Goal: Information Seeking & Learning: Learn about a topic

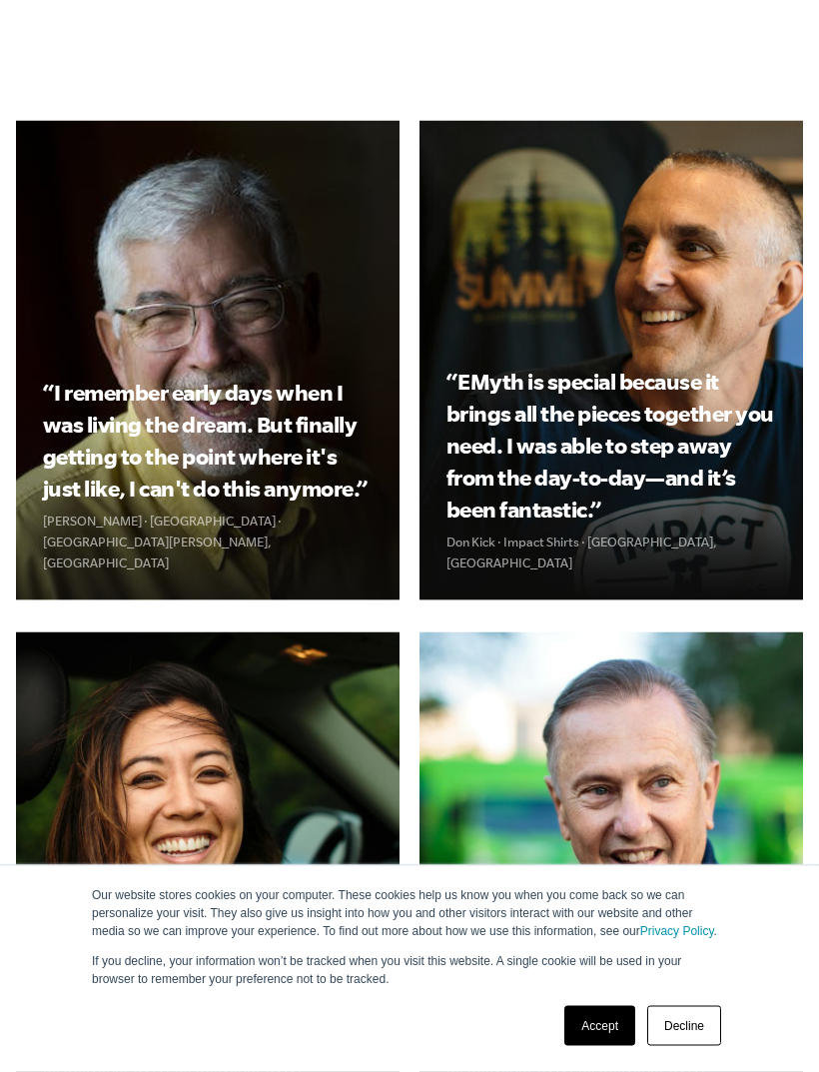
scroll to position [2861, 0]
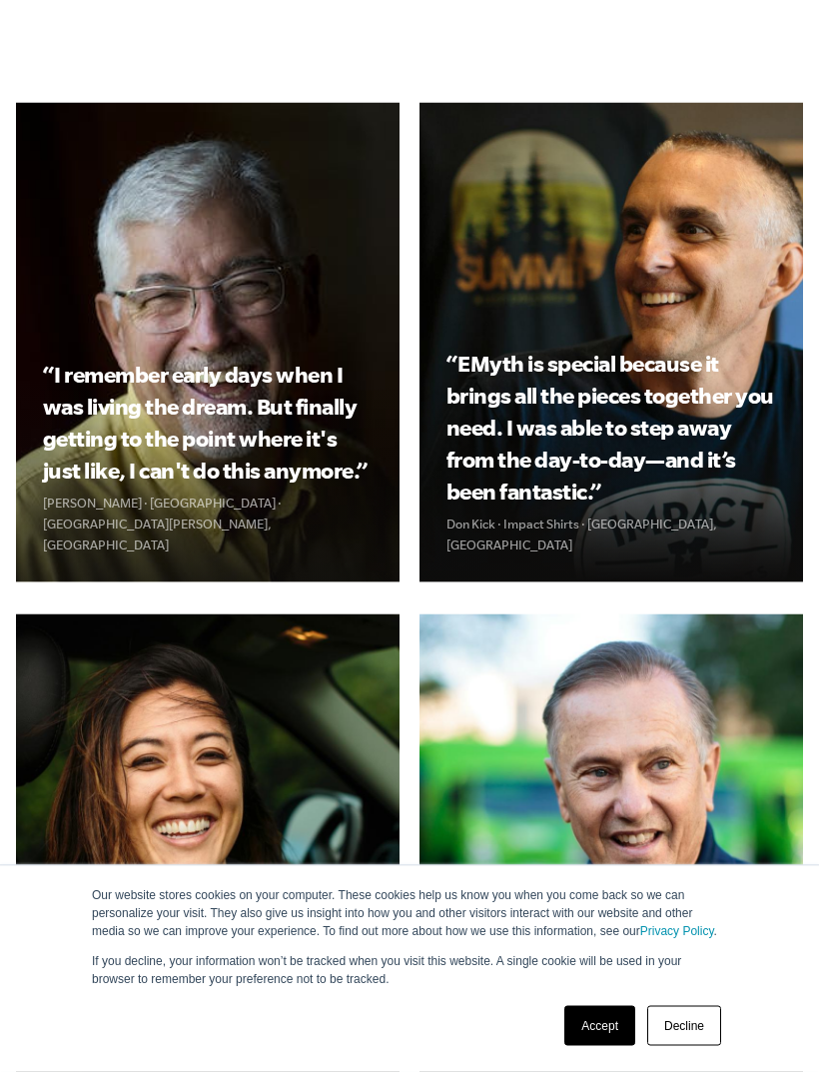
click at [594, 1046] on link "Accept" at bounding box center [600, 1026] width 71 height 40
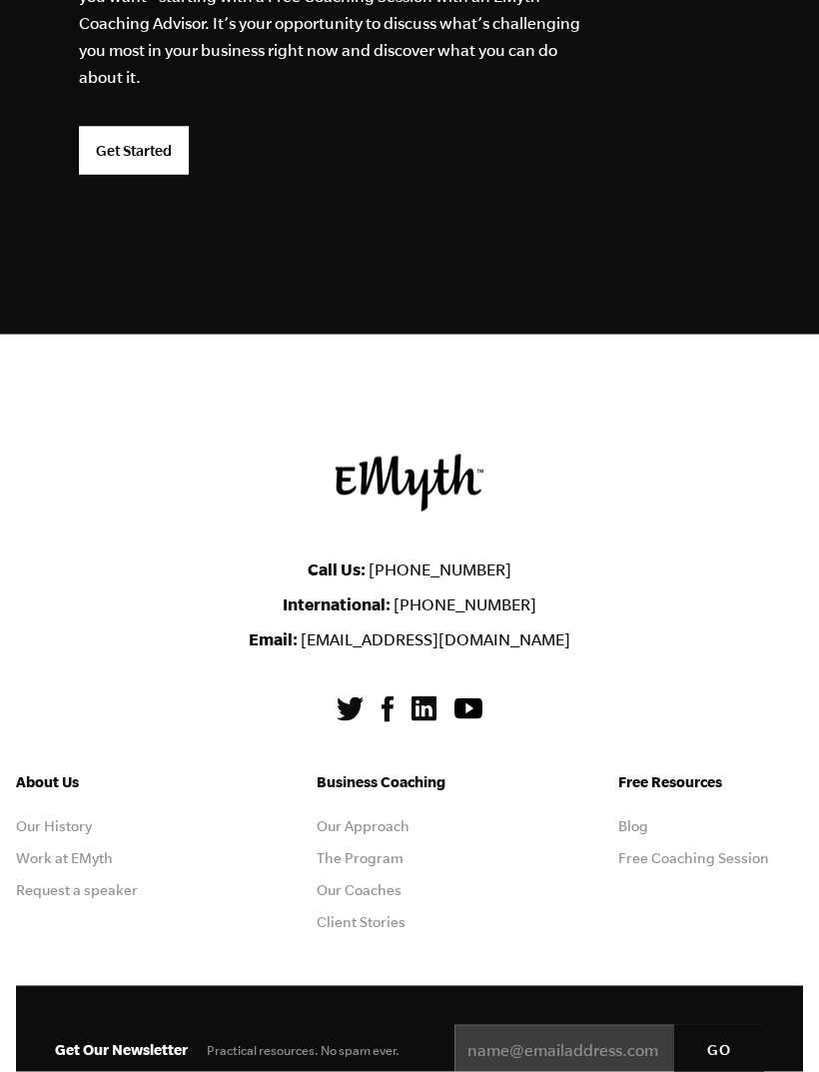
scroll to position [6960, 0]
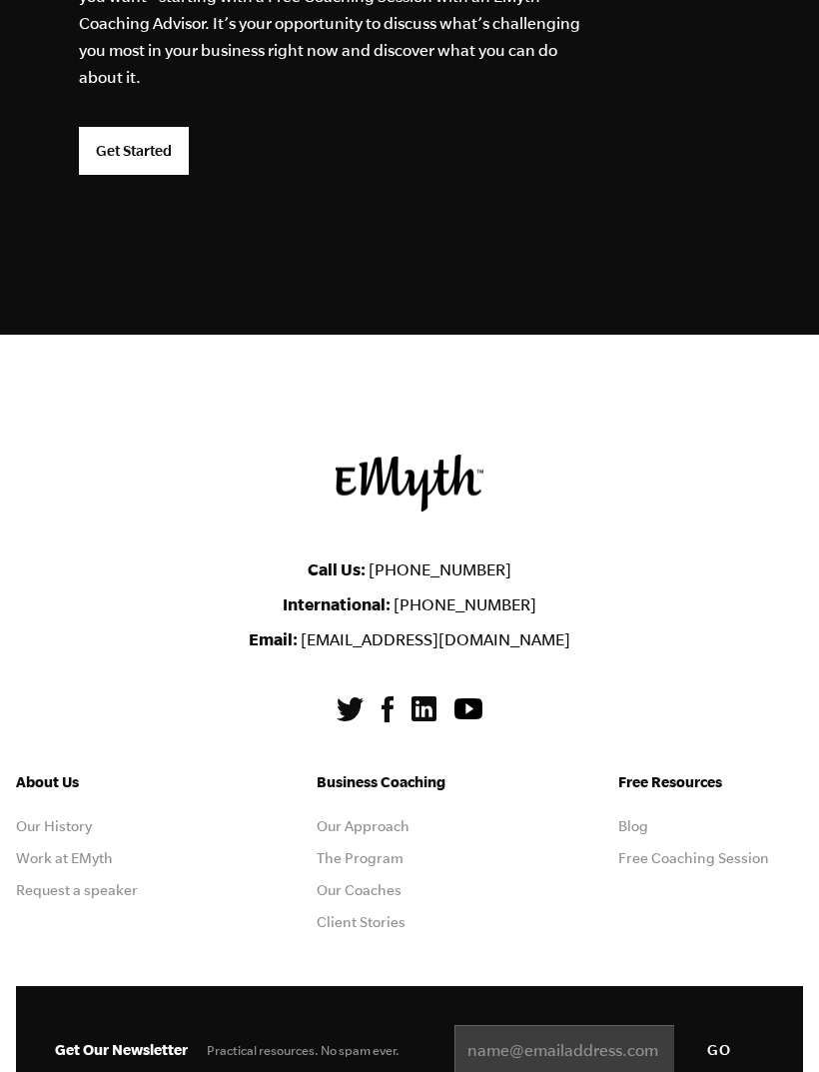
click at [423, 697] on img at bounding box center [424, 709] width 25 height 25
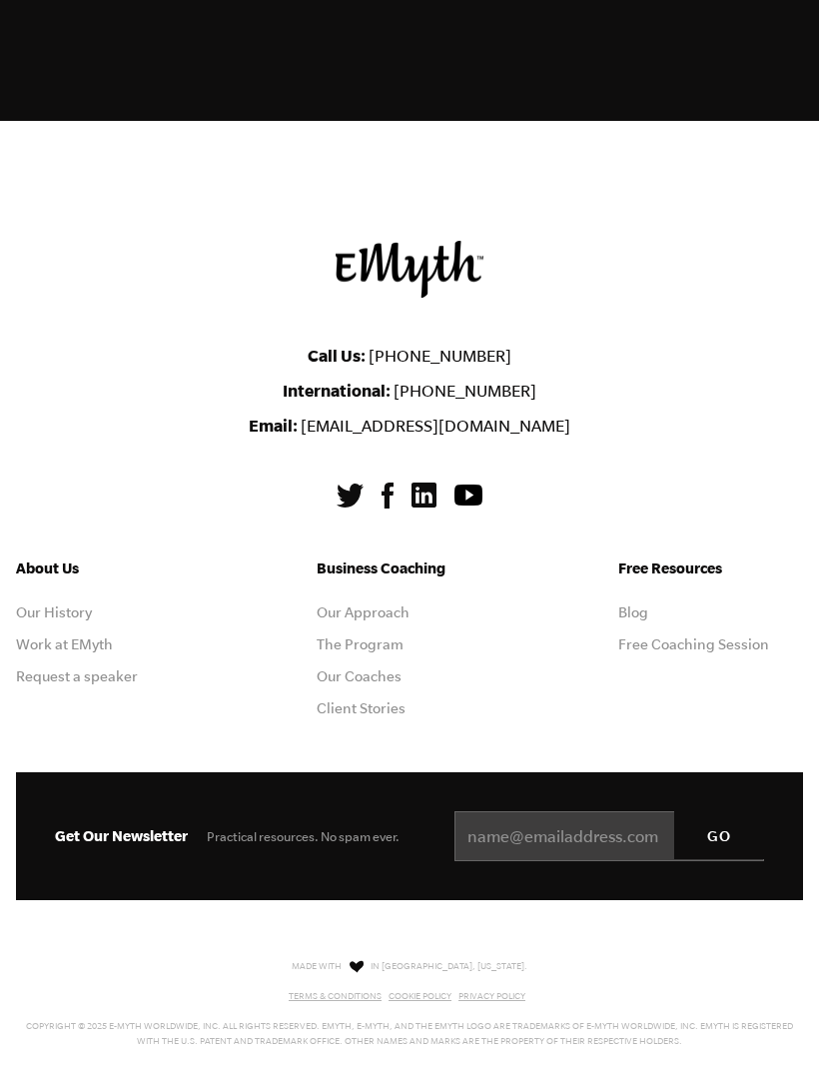
click at [383, 483] on img at bounding box center [388, 496] width 12 height 26
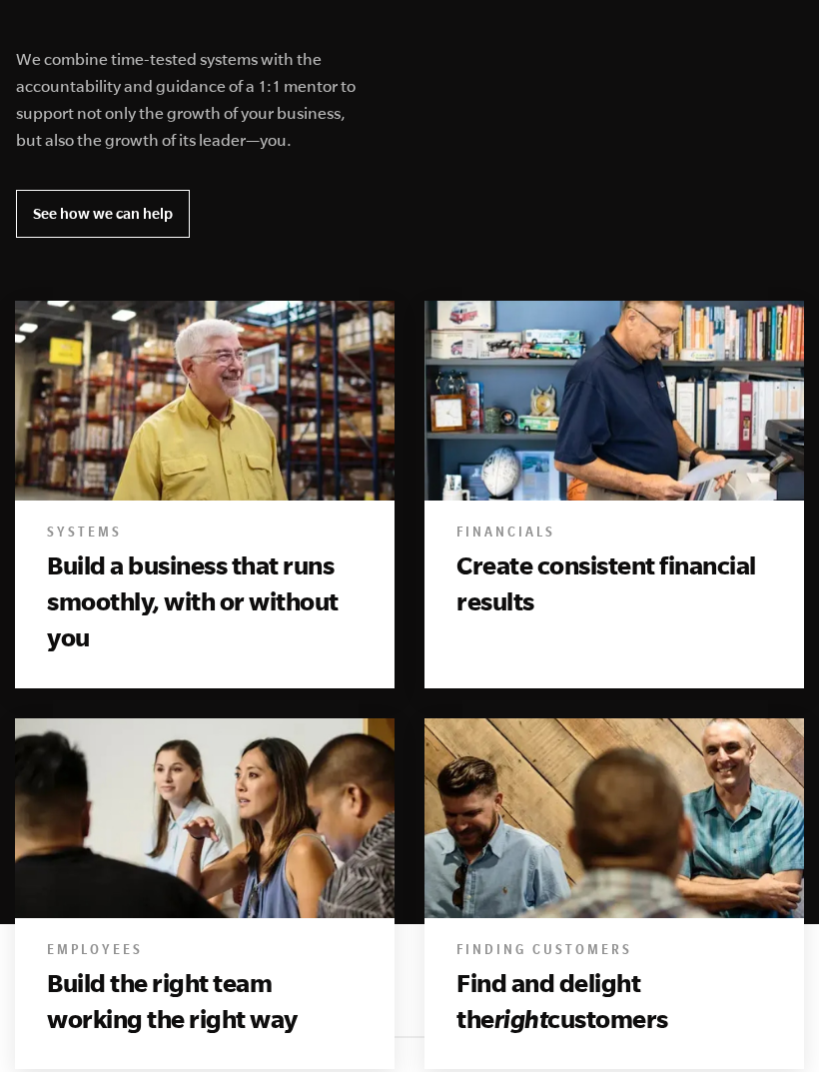
scroll to position [0, 0]
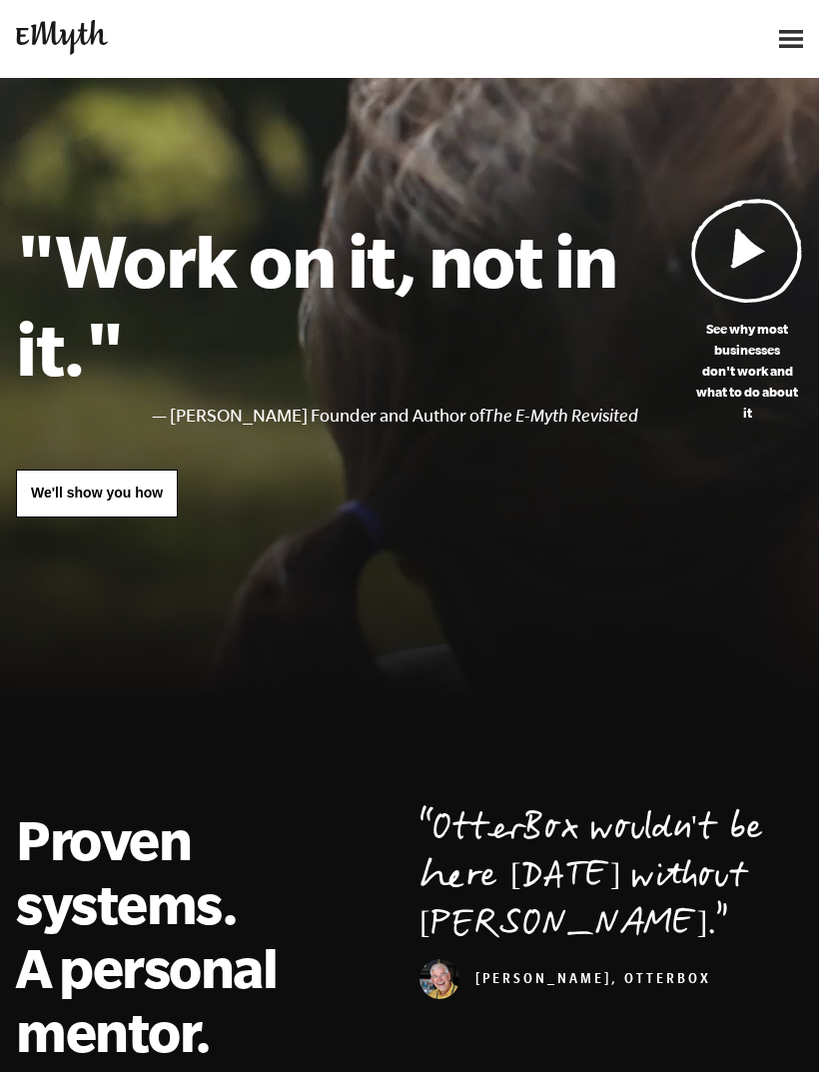
click at [785, 31] on img at bounding box center [791, 39] width 24 height 18
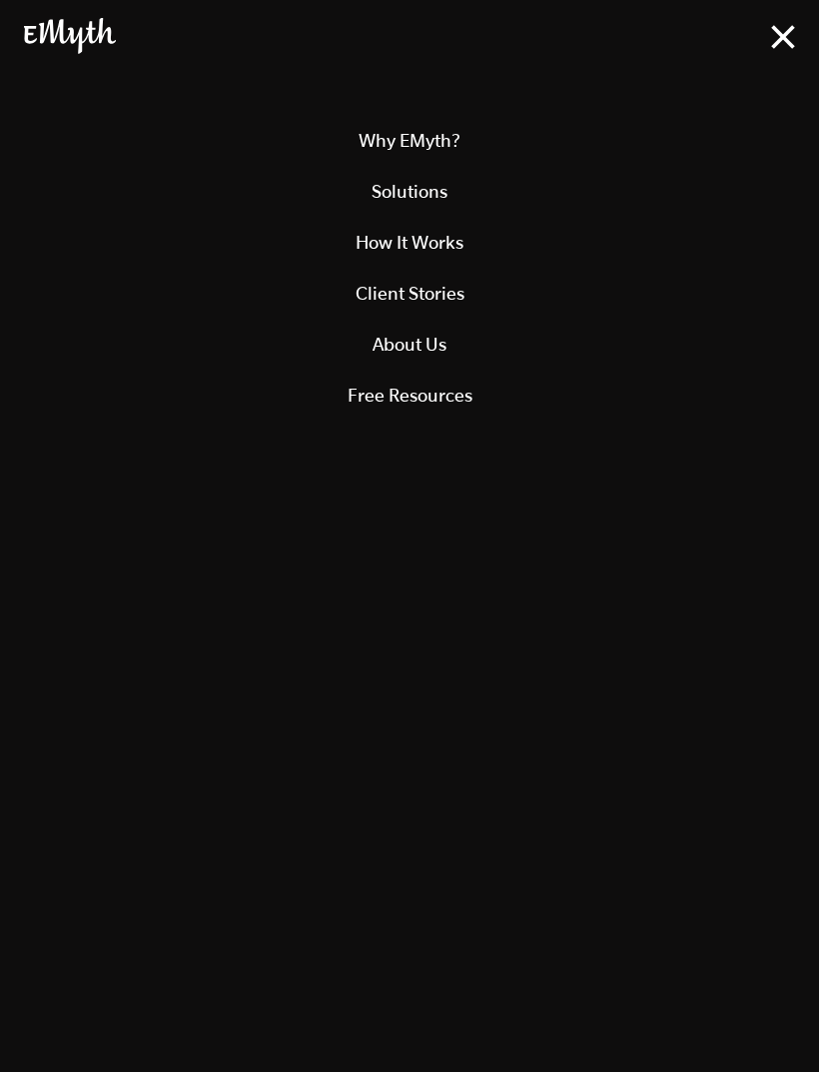
click at [663, 418] on link "Free Resources" at bounding box center [409, 395] width 771 height 51
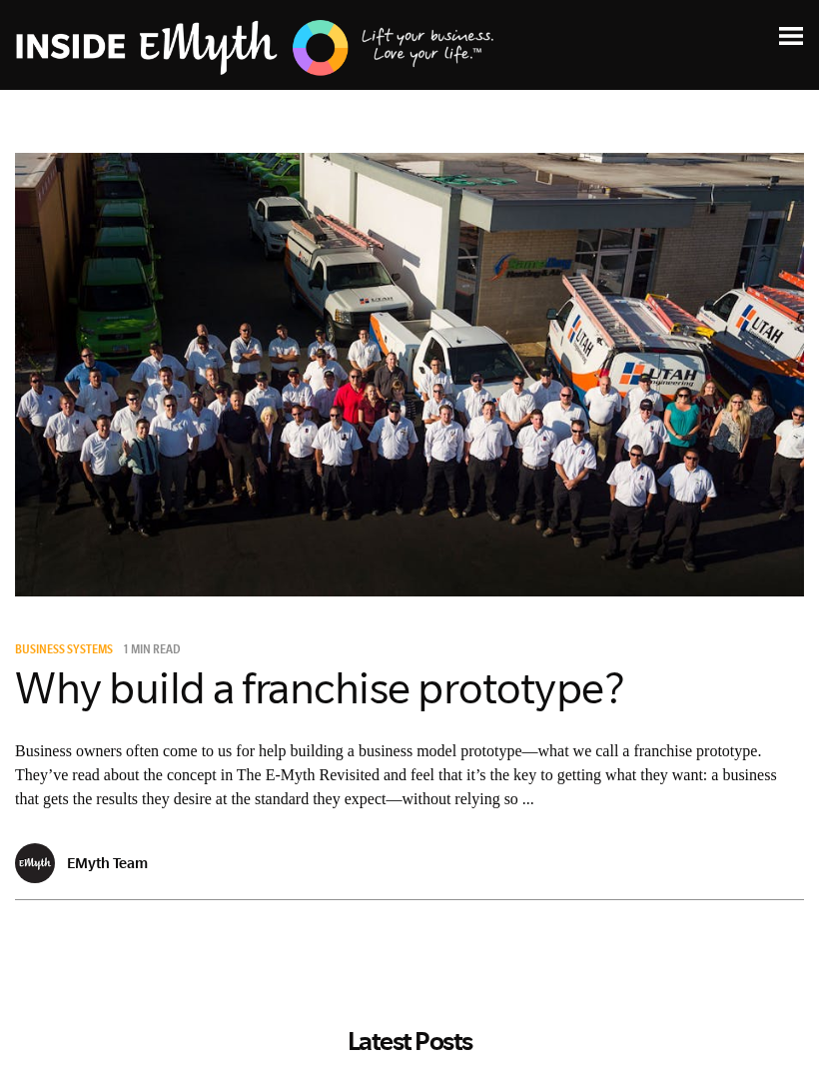
click at [787, 31] on img at bounding box center [791, 36] width 24 height 18
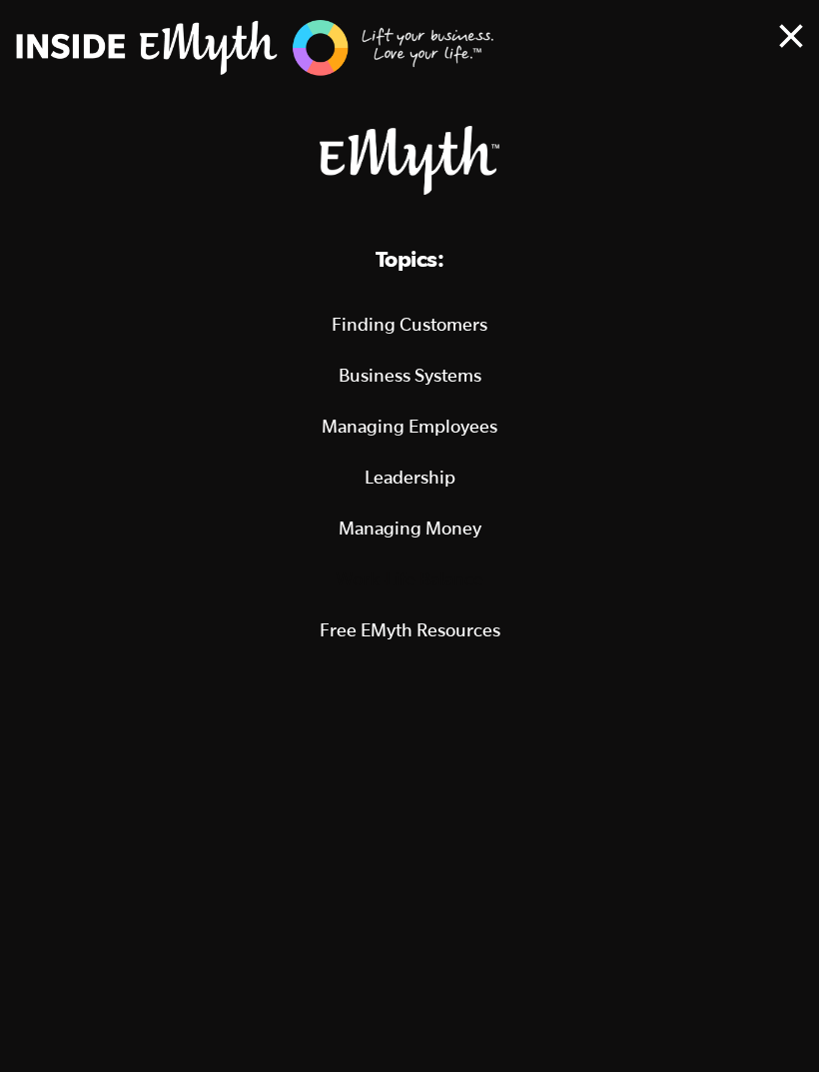
click at [483, 622] on link "Free EMyth Resources" at bounding box center [409, 630] width 771 height 51
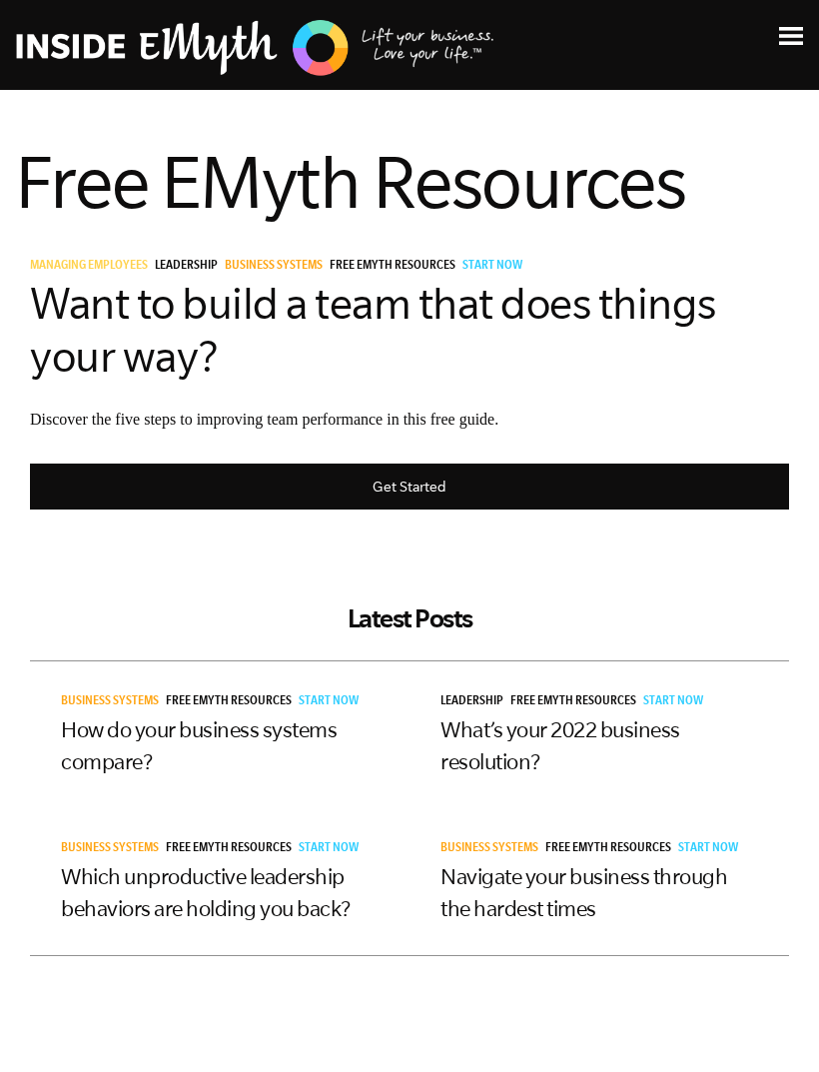
click at [791, 40] on img at bounding box center [791, 36] width 24 height 18
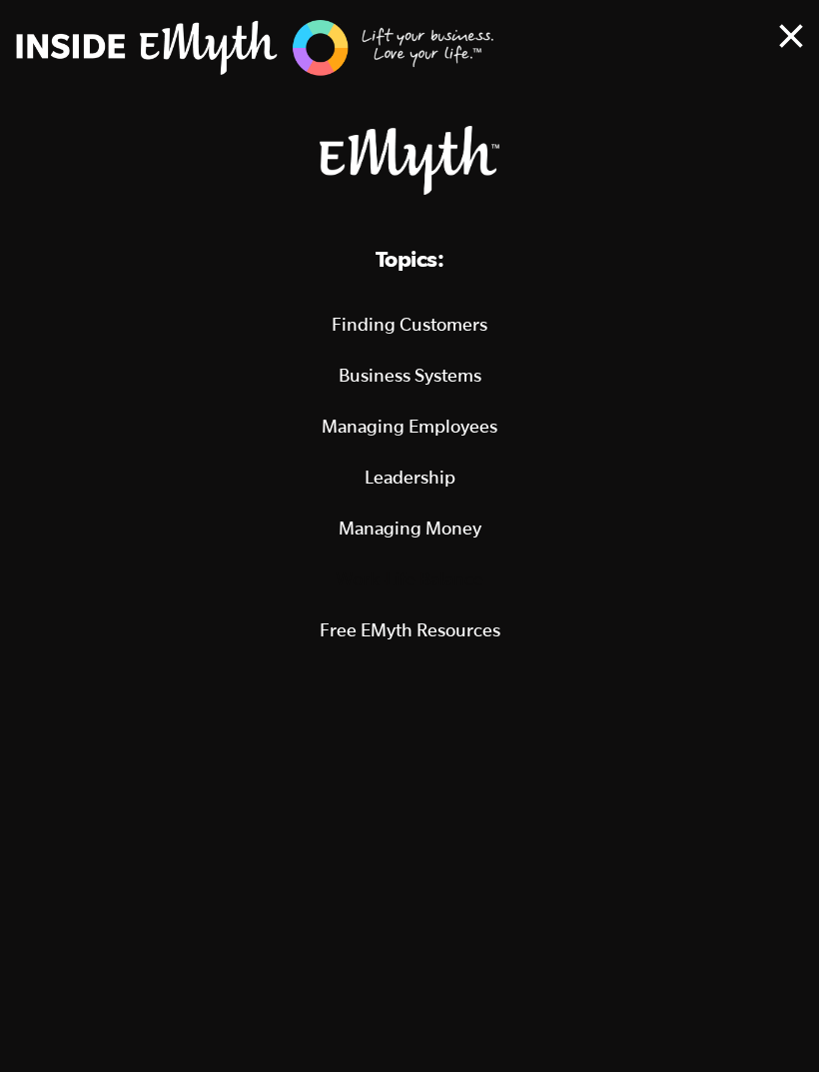
click at [464, 376] on link "Business Systems" at bounding box center [409, 375] width 771 height 51
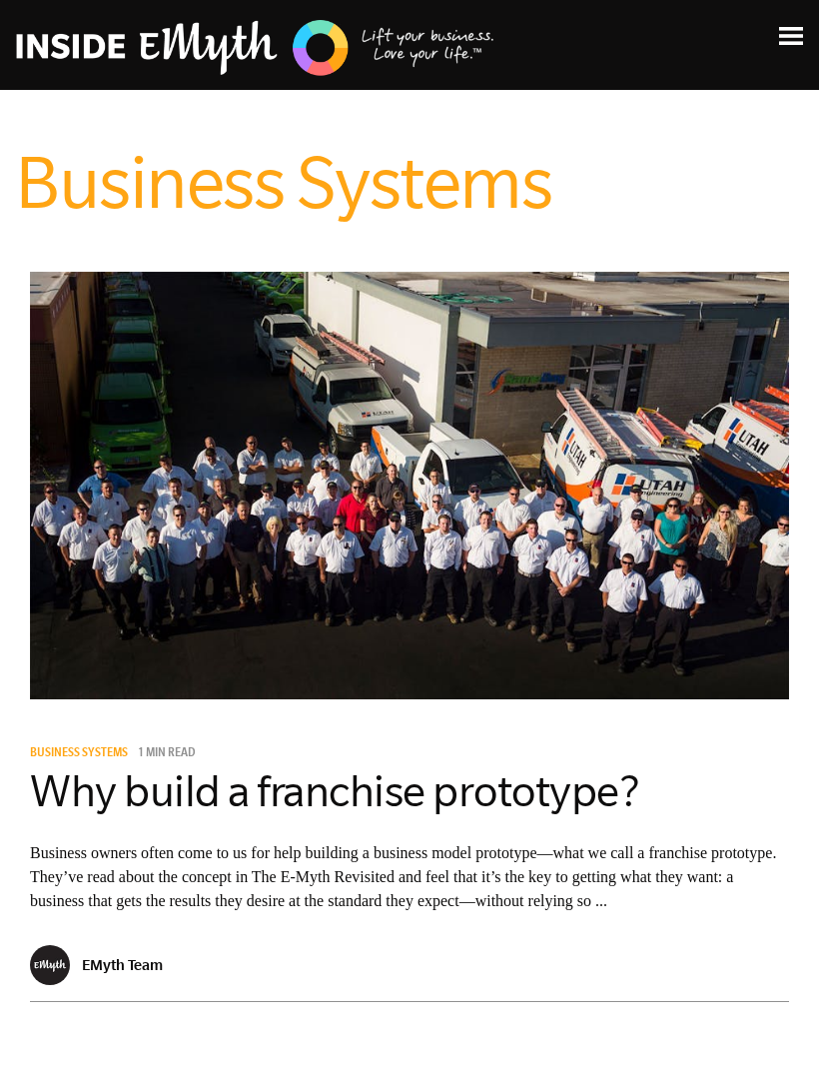
click at [791, 36] on img at bounding box center [791, 36] width 24 height 18
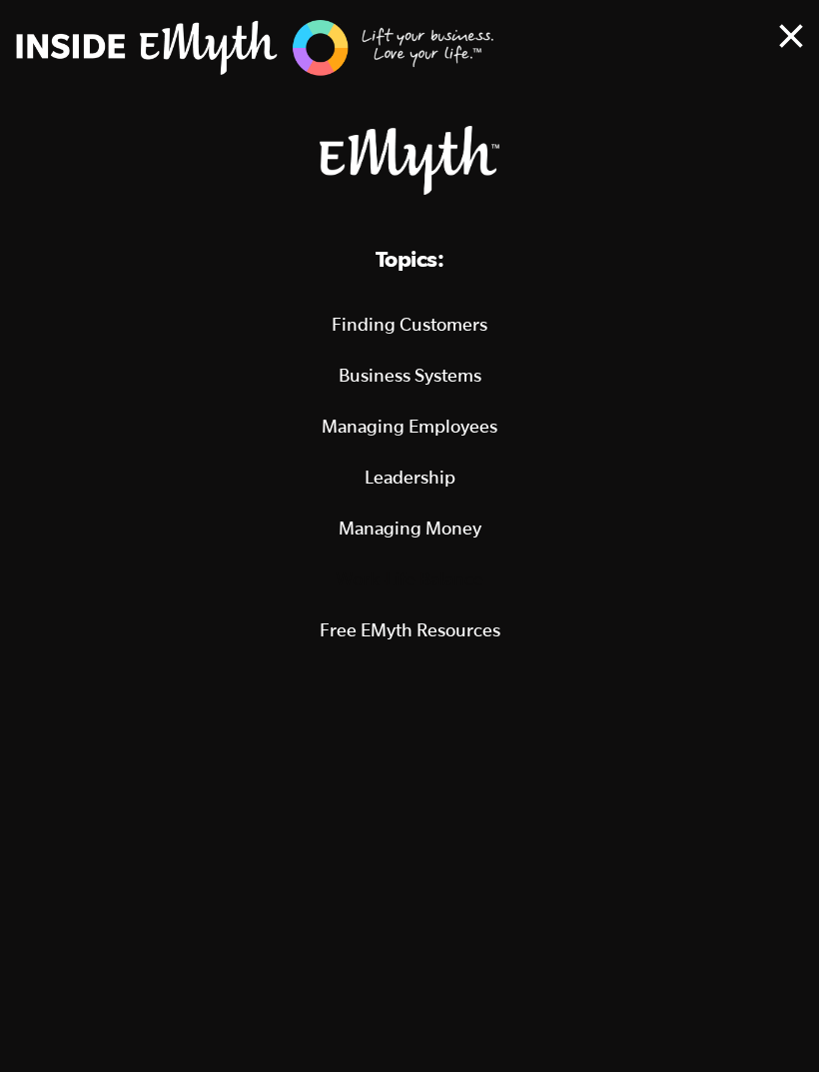
click at [442, 476] on link "Leadership" at bounding box center [409, 477] width 771 height 51
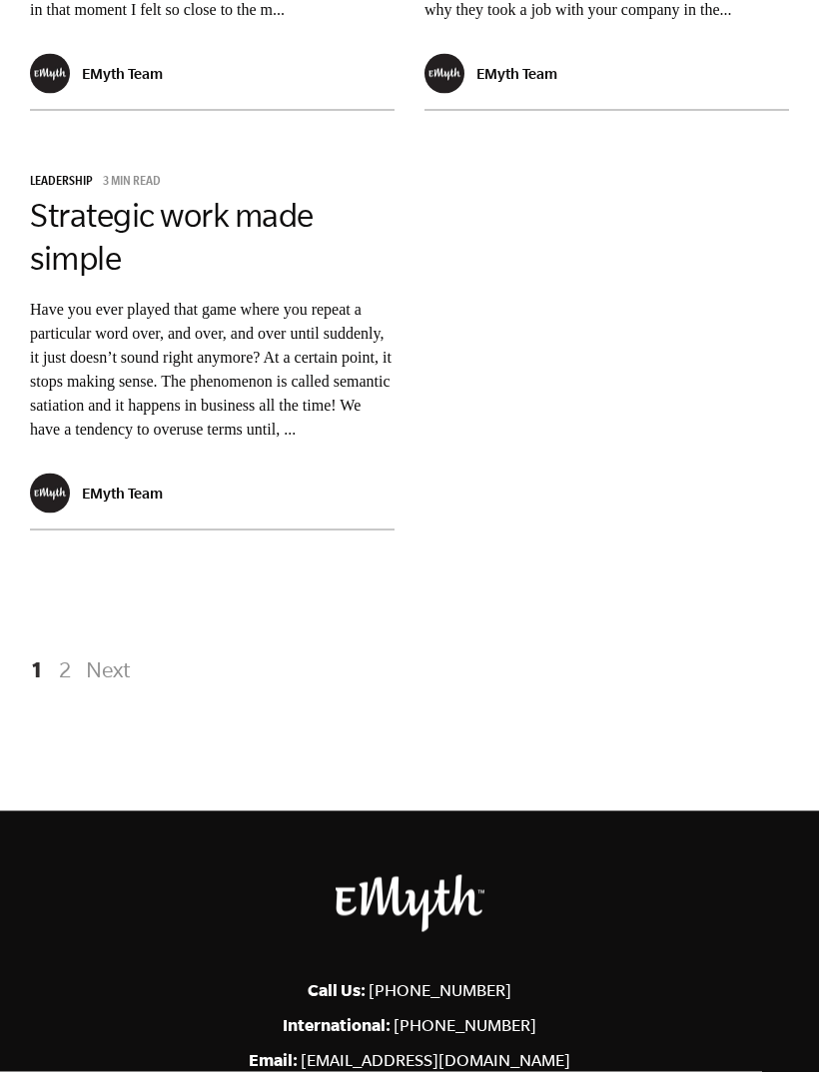
scroll to position [5447, 0]
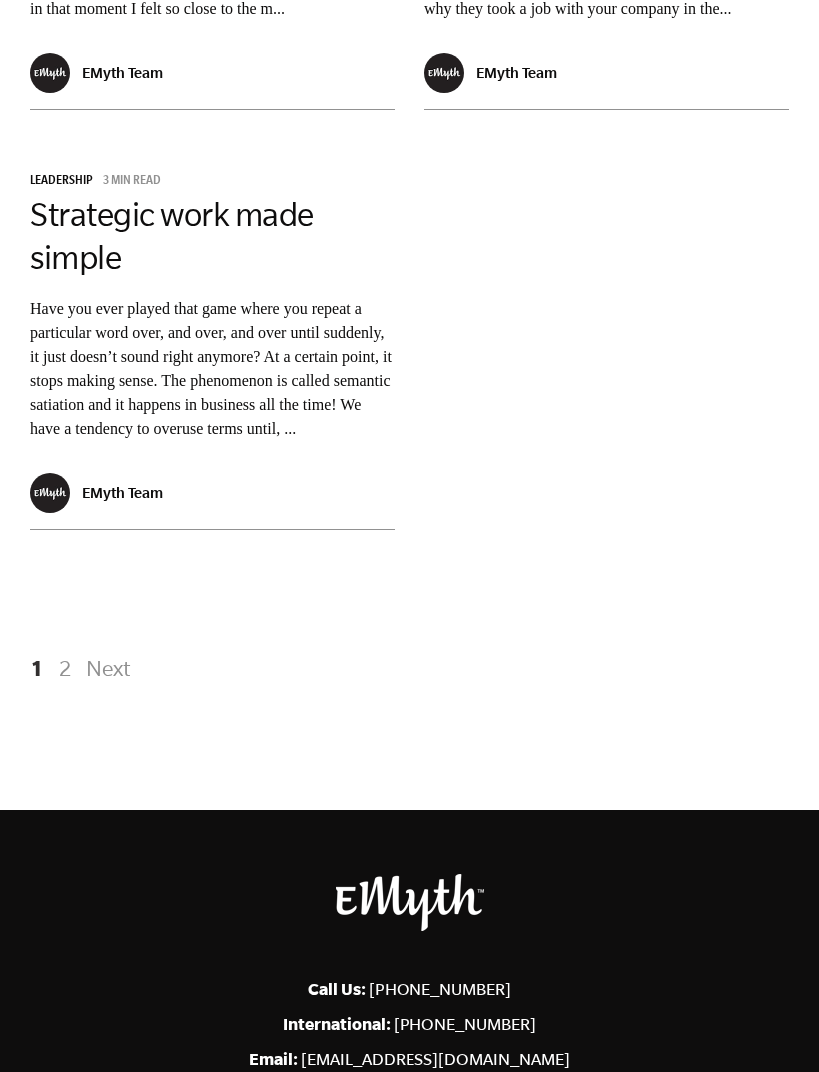
click at [106, 651] on link "Next" at bounding box center [105, 669] width 50 height 36
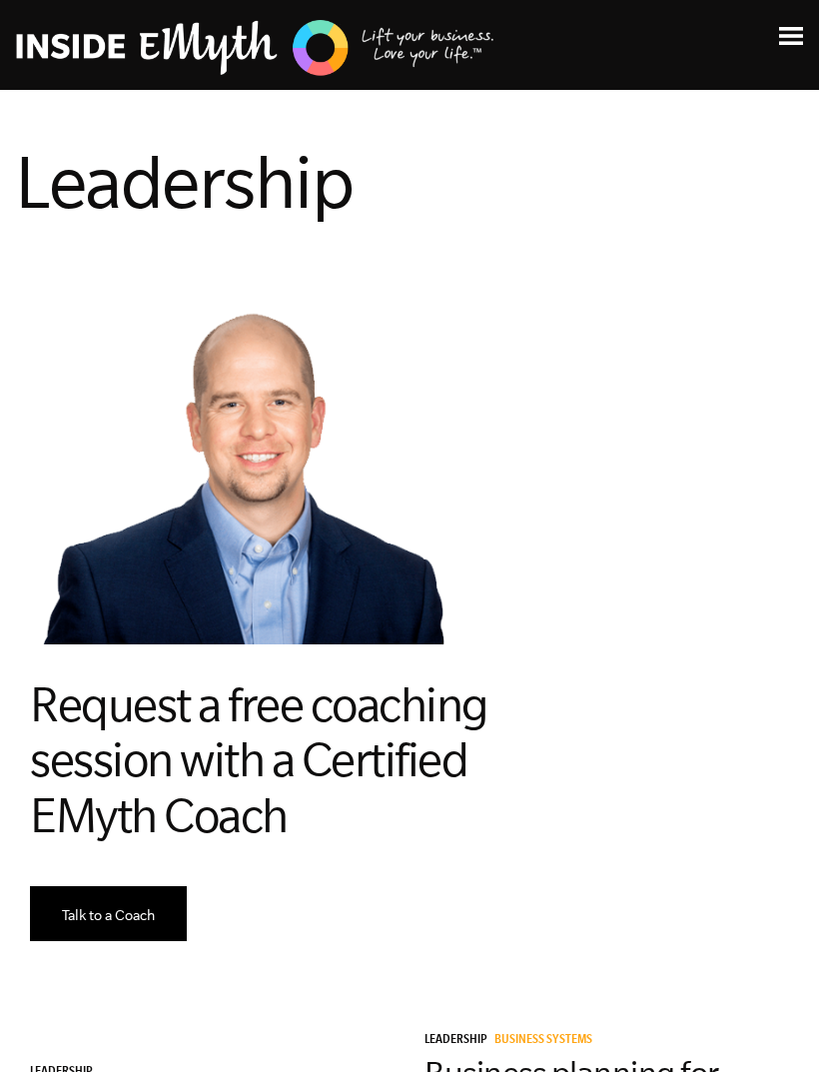
click at [781, 40] on img at bounding box center [791, 36] width 24 height 18
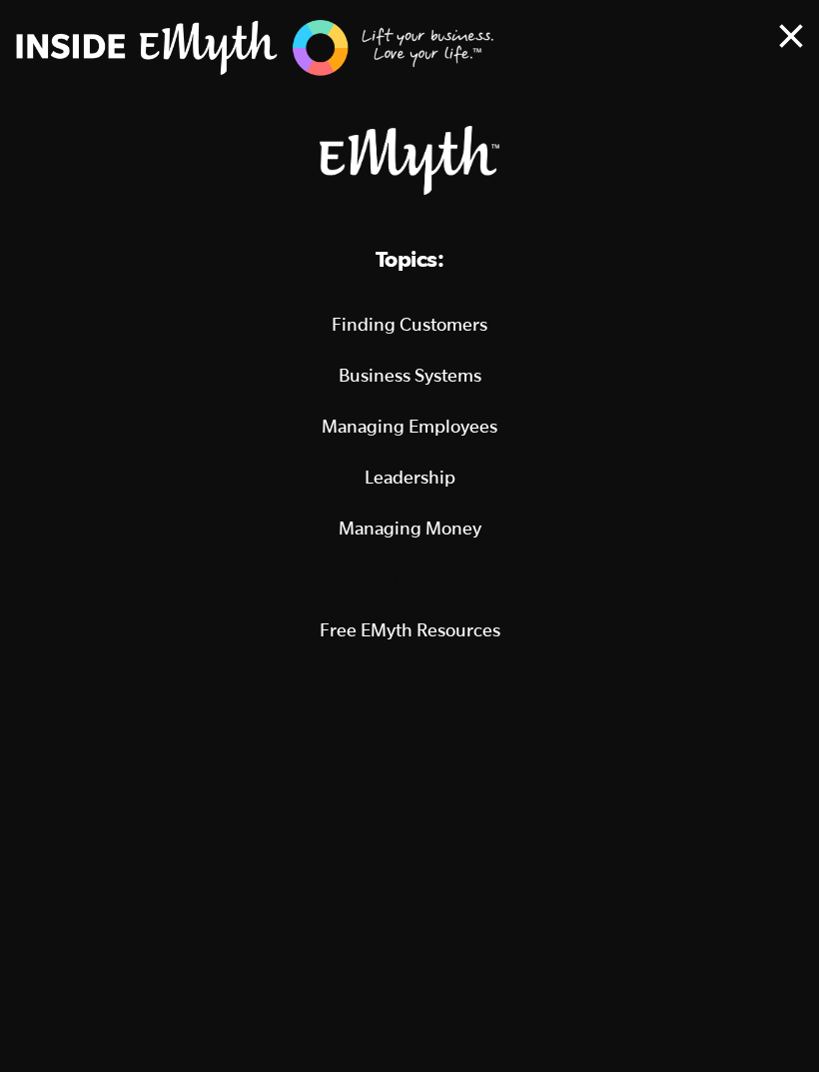
click at [416, 625] on link "Free EMyth Resources" at bounding box center [409, 630] width 771 height 51
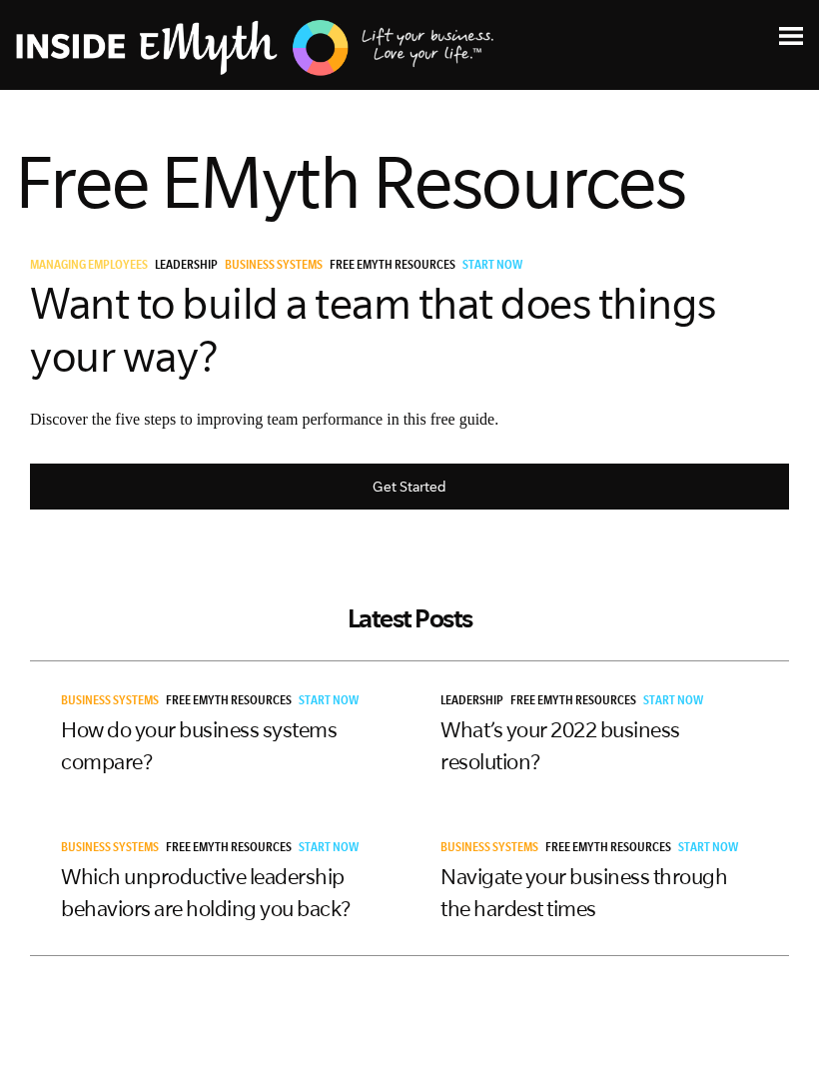
click at [249, 468] on link "Get Started" at bounding box center [409, 487] width 759 height 47
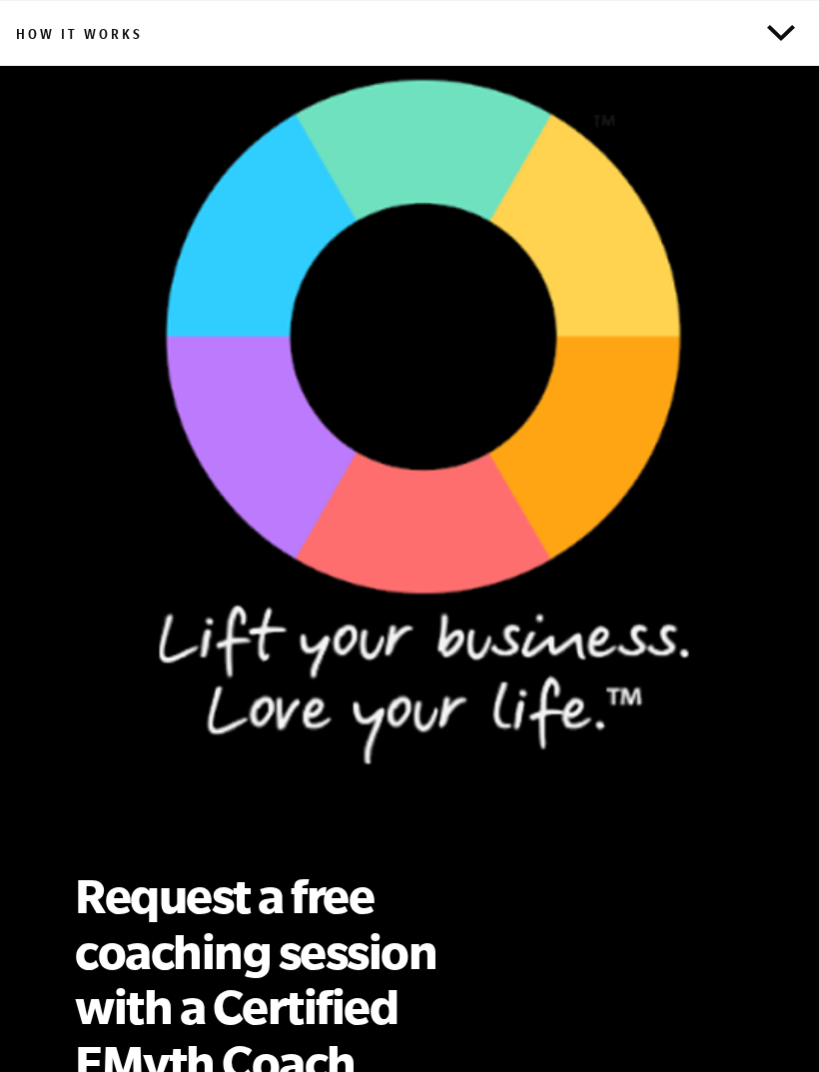
scroll to position [1960, 0]
